Goal: Information Seeking & Learning: Learn about a topic

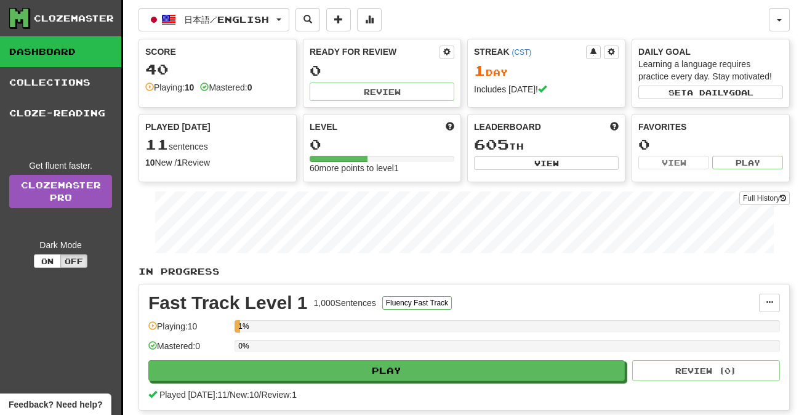
scroll to position [63, 0]
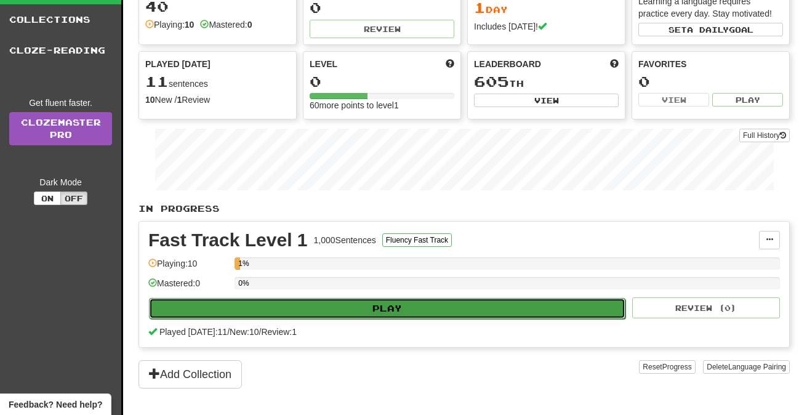
click at [218, 308] on button "Play" at bounding box center [387, 308] width 477 height 21
select select "**"
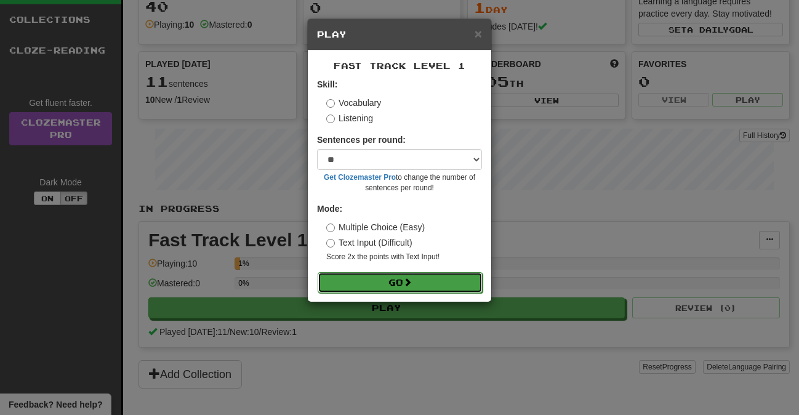
click at [366, 283] on button "Go" at bounding box center [400, 282] width 165 height 21
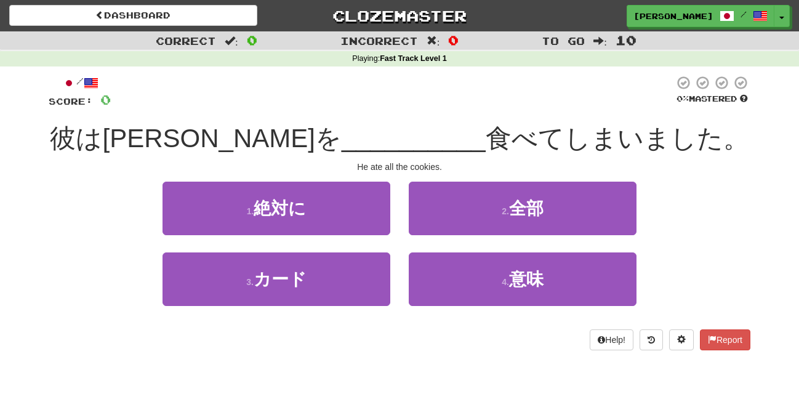
click at [126, 135] on span "彼はクッキーを" at bounding box center [195, 138] width 291 height 29
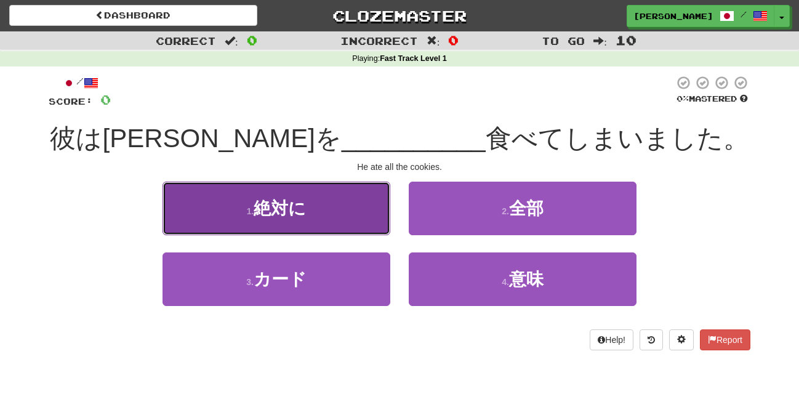
click at [329, 222] on button "1 . 絶対に" at bounding box center [277, 209] width 228 height 54
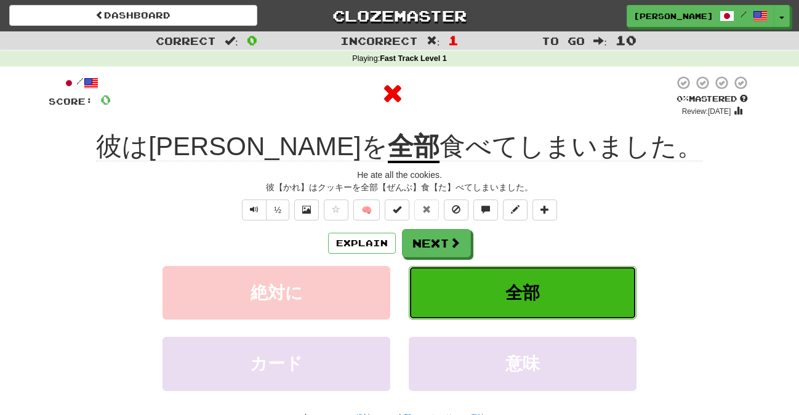
click at [483, 286] on button "全部" at bounding box center [523, 293] width 228 height 54
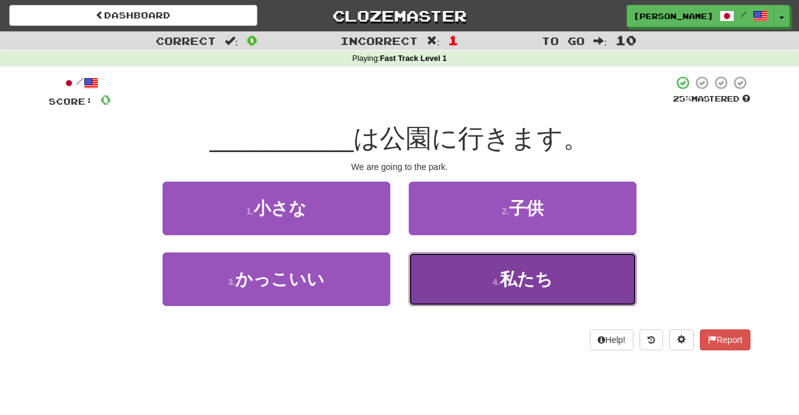
click at [452, 283] on button "4 . 私たち" at bounding box center [523, 279] width 228 height 54
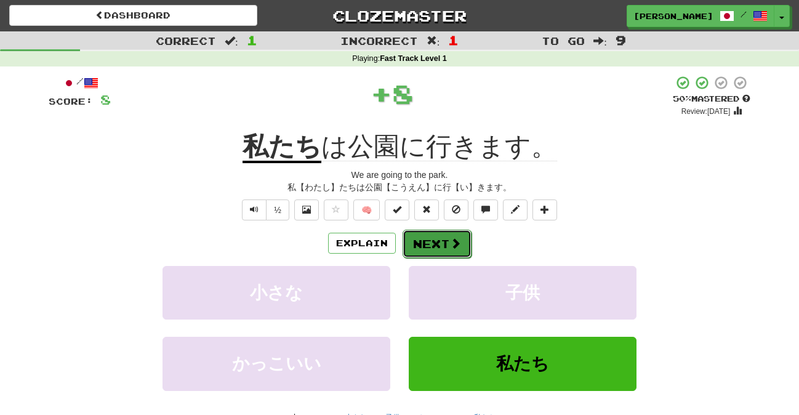
click at [447, 241] on button "Next" at bounding box center [437, 244] width 69 height 28
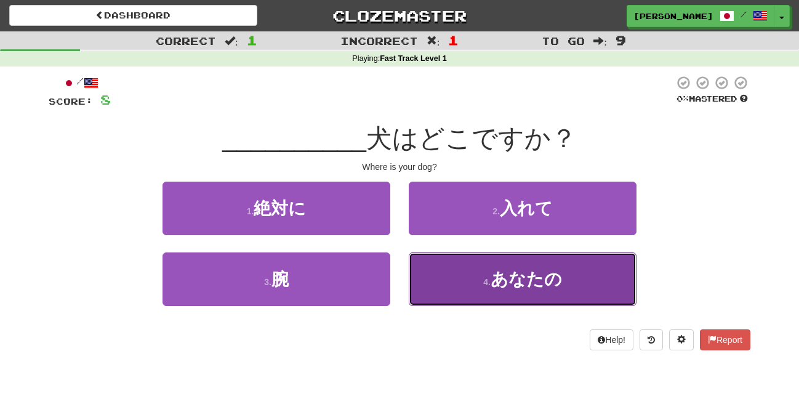
click at [464, 280] on button "4 . あなたの" at bounding box center [523, 279] width 228 height 54
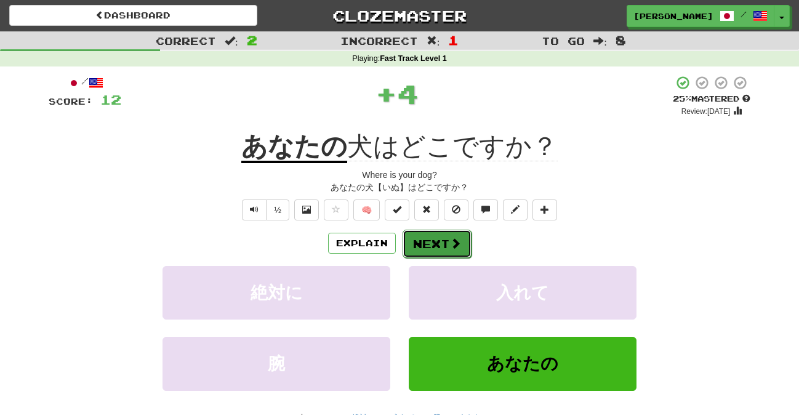
click at [441, 244] on button "Next" at bounding box center [437, 244] width 69 height 28
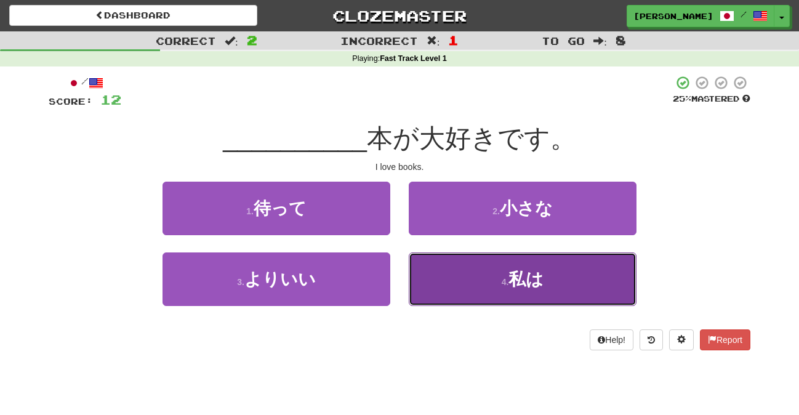
click at [445, 277] on button "4 . 私は" at bounding box center [523, 279] width 228 height 54
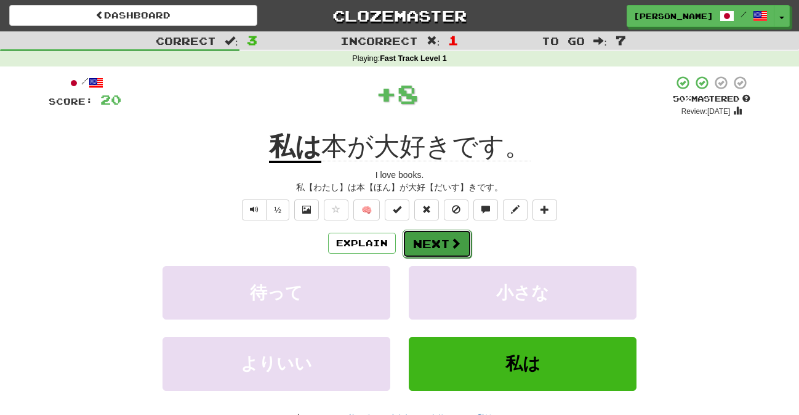
click at [438, 239] on button "Next" at bounding box center [437, 244] width 69 height 28
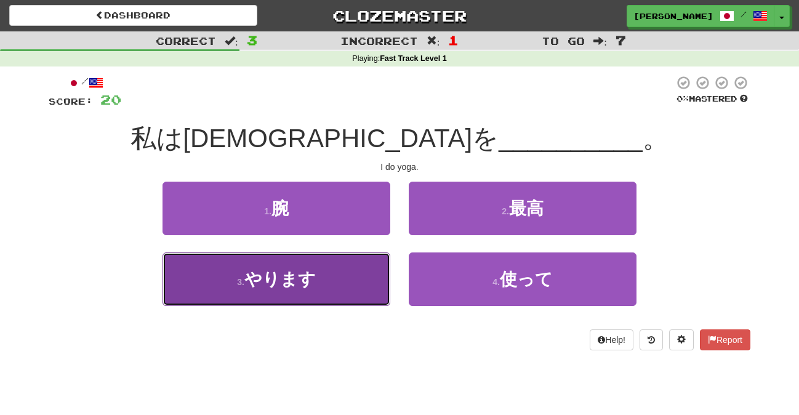
click at [353, 273] on button "3 . やります" at bounding box center [277, 279] width 228 height 54
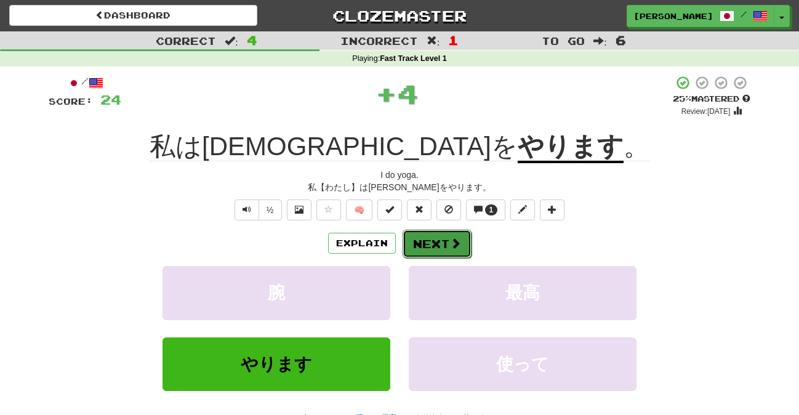
click at [440, 245] on button "Next" at bounding box center [437, 244] width 69 height 28
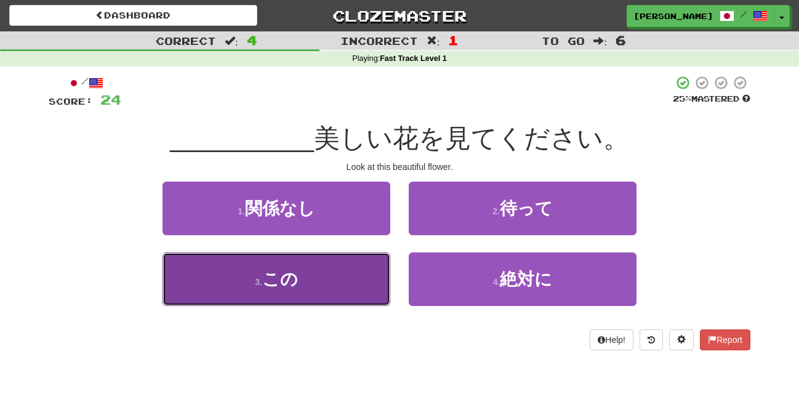
click at [347, 284] on button "3 . この" at bounding box center [277, 279] width 228 height 54
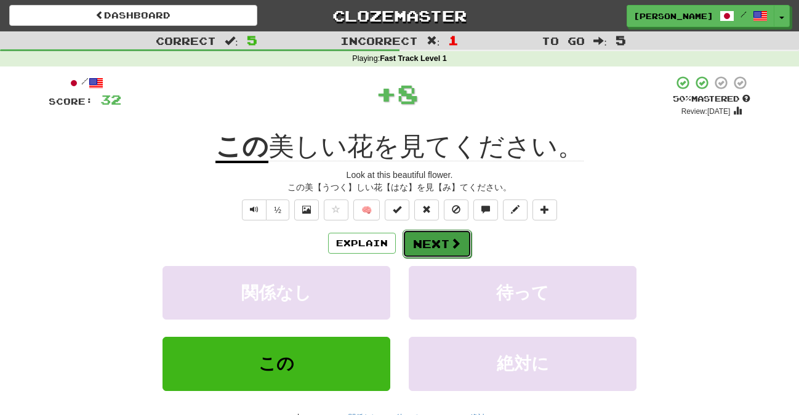
click at [446, 251] on button "Next" at bounding box center [437, 244] width 69 height 28
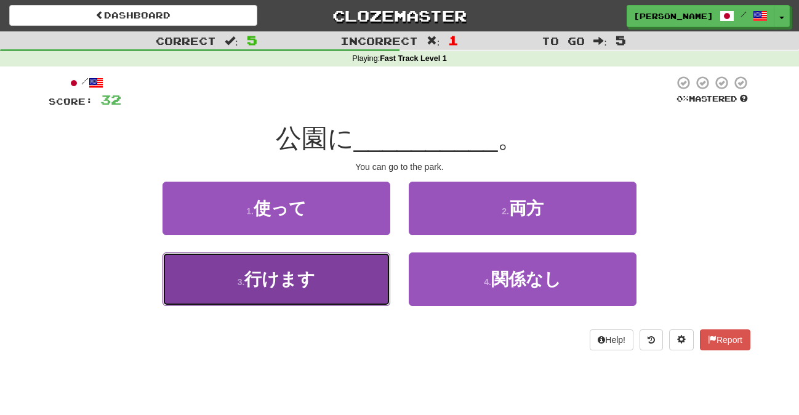
click at [315, 288] on span "行けます" at bounding box center [279, 279] width 71 height 19
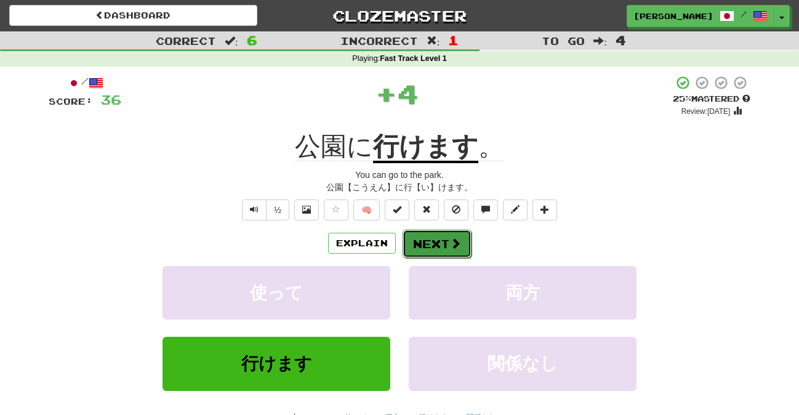
click at [441, 249] on button "Next" at bounding box center [437, 244] width 69 height 28
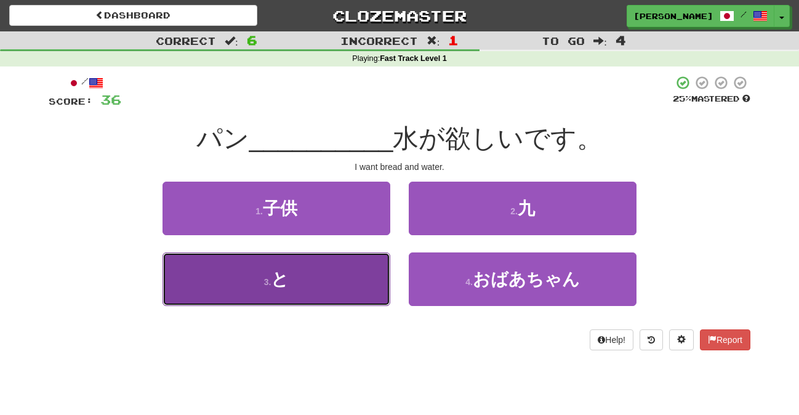
click at [331, 278] on button "3 . と" at bounding box center [277, 279] width 228 height 54
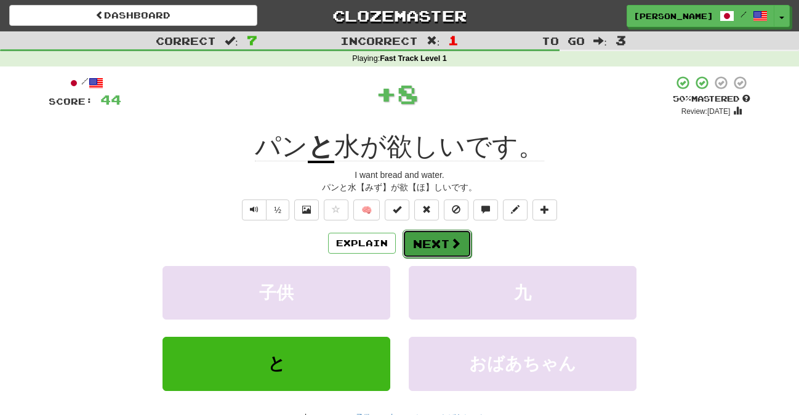
click at [443, 243] on button "Next" at bounding box center [437, 244] width 69 height 28
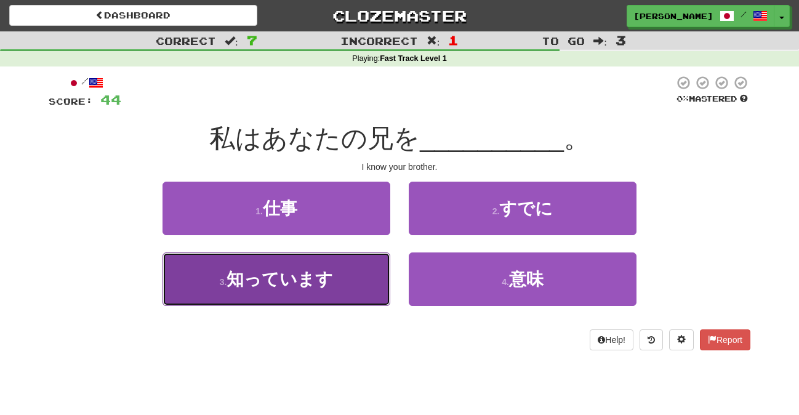
click at [342, 280] on button "3 . 知っています" at bounding box center [277, 279] width 228 height 54
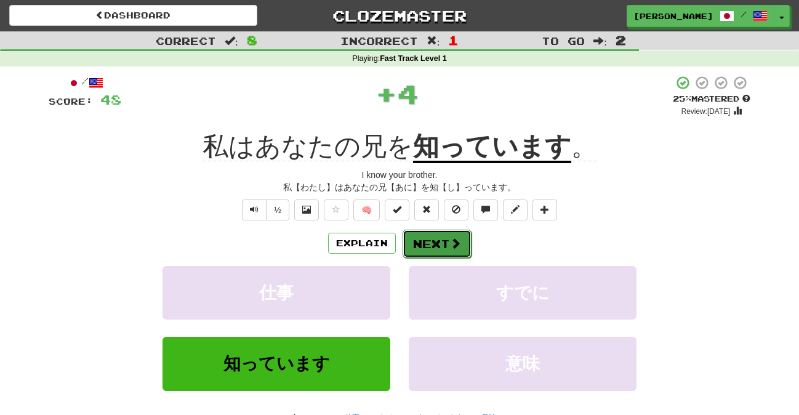
click at [454, 246] on span at bounding box center [455, 243] width 11 height 11
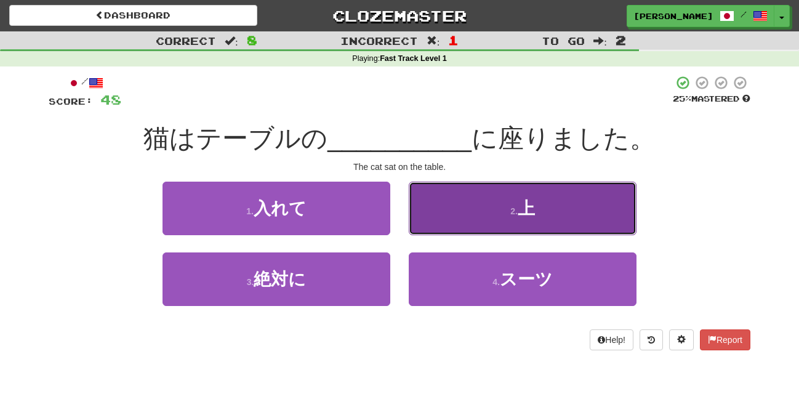
click at [461, 215] on button "2 . 上" at bounding box center [523, 209] width 228 height 54
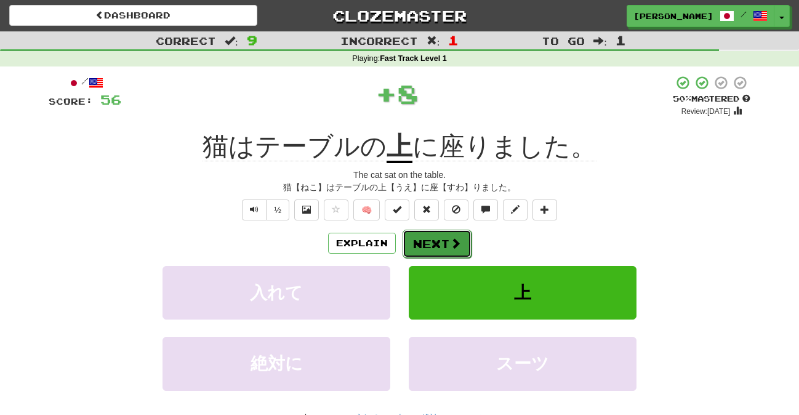
click at [453, 241] on span at bounding box center [455, 243] width 11 height 11
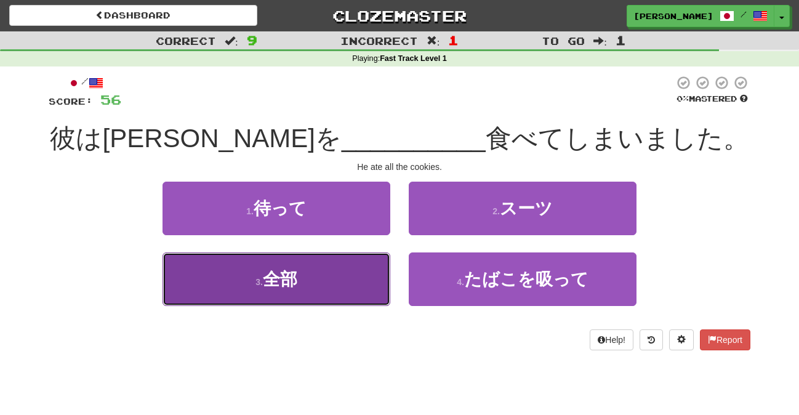
click at [333, 278] on button "3 . 全部" at bounding box center [277, 279] width 228 height 54
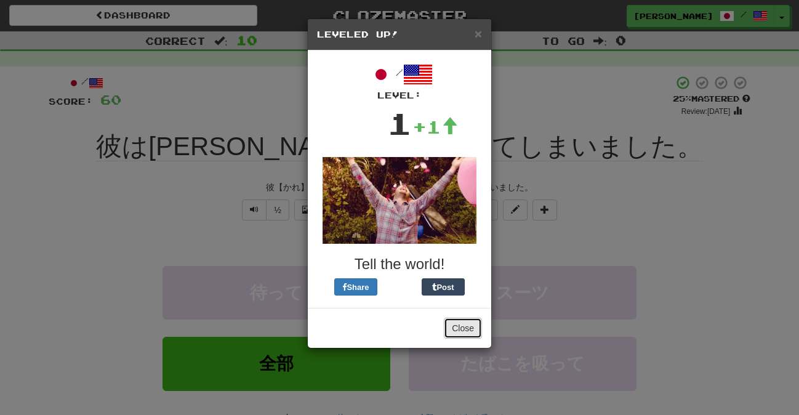
click at [471, 331] on button "Close" at bounding box center [463, 328] width 38 height 21
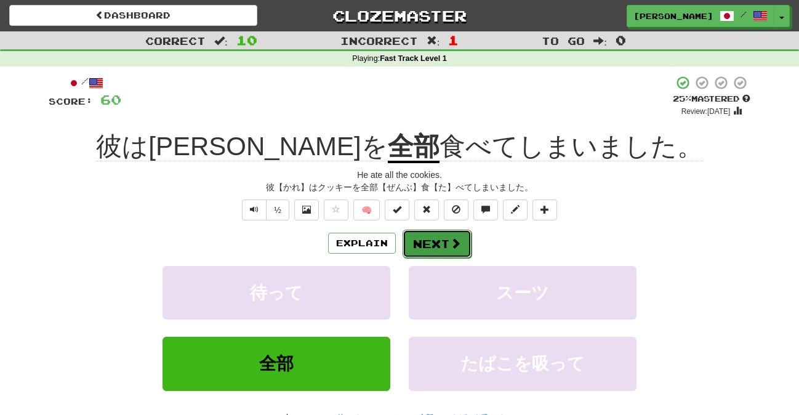
click at [445, 243] on button "Next" at bounding box center [437, 244] width 69 height 28
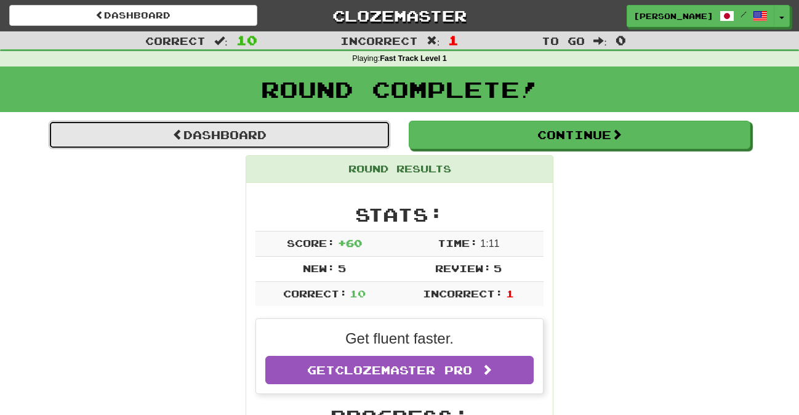
click at [333, 135] on link "Dashboard" at bounding box center [220, 135] width 342 height 28
